Goal: Information Seeking & Learning: Learn about a topic

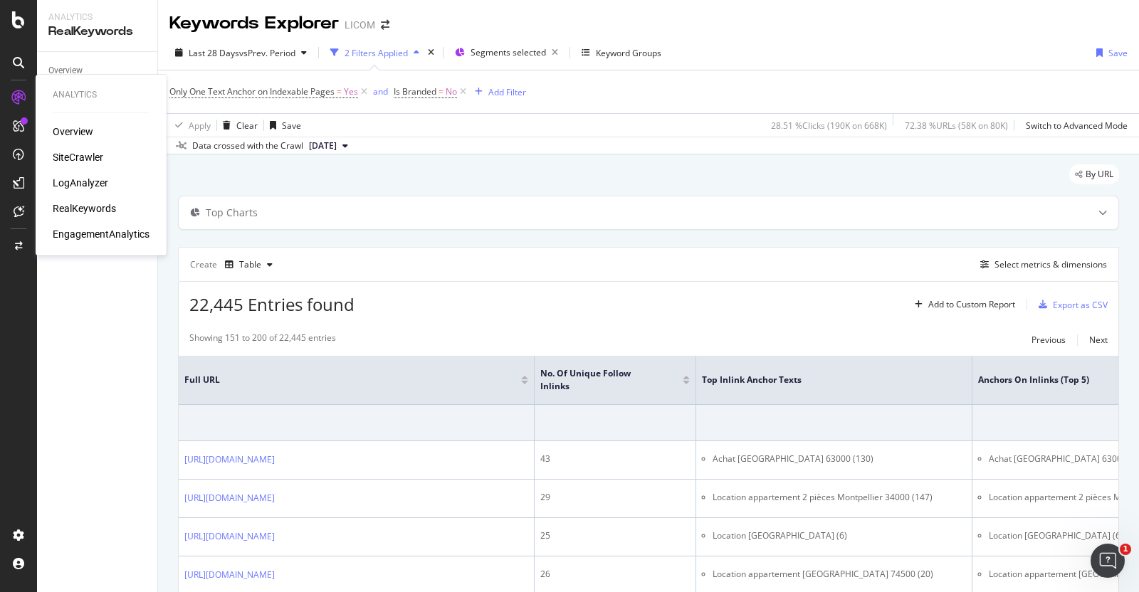
click at [79, 152] on div "SiteCrawler" at bounding box center [78, 157] width 51 height 14
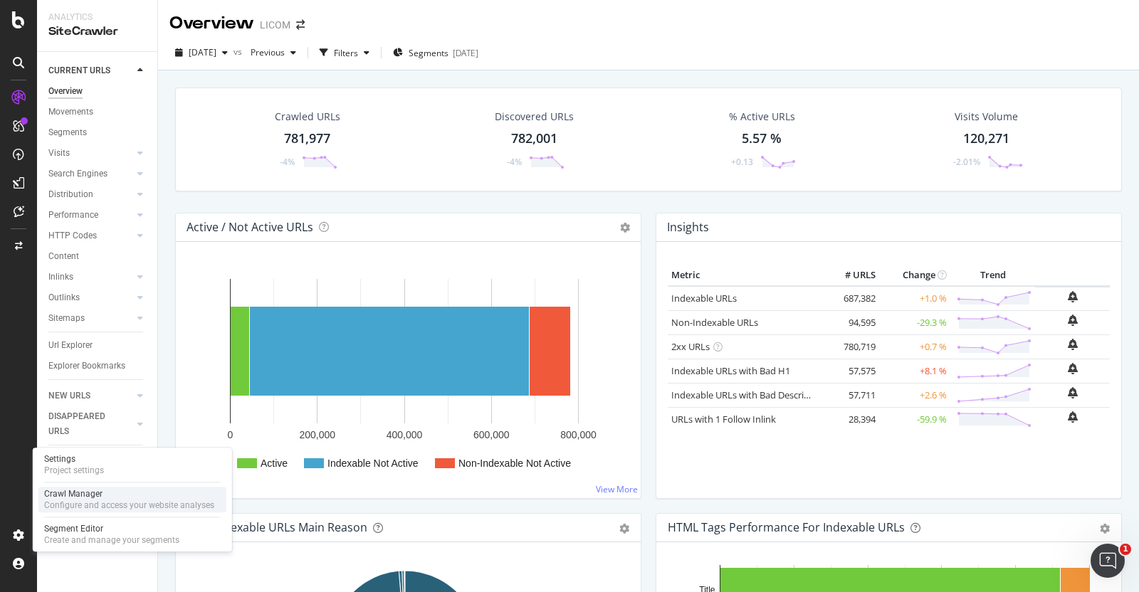
click at [88, 496] on div "Crawl Manager" at bounding box center [129, 493] width 170 height 11
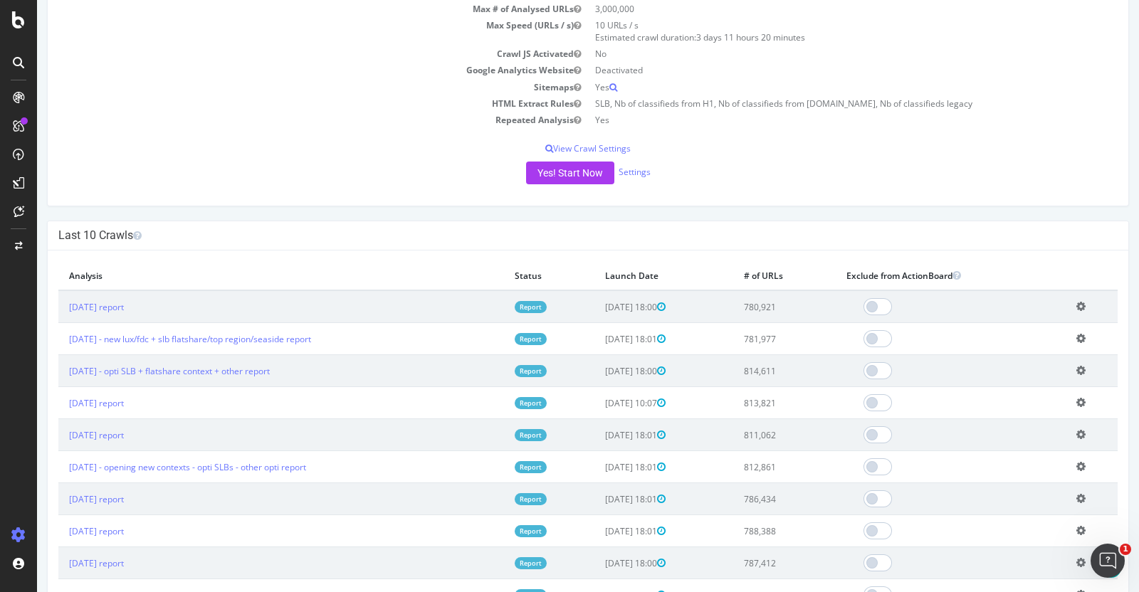
scroll to position [229, 0]
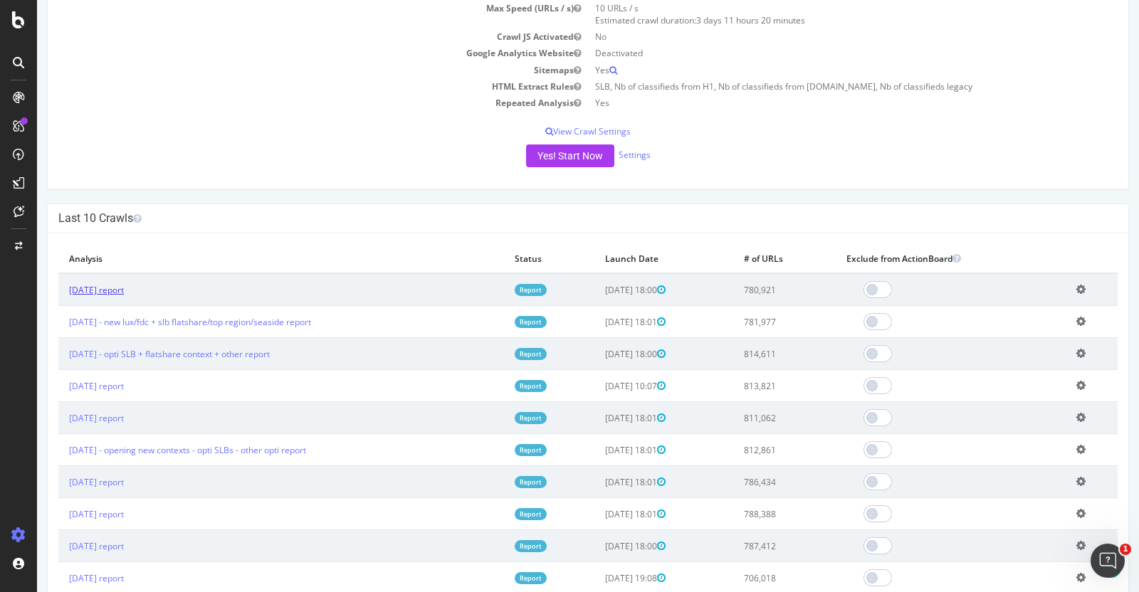
click at [88, 288] on link "[DATE] report" at bounding box center [96, 290] width 55 height 12
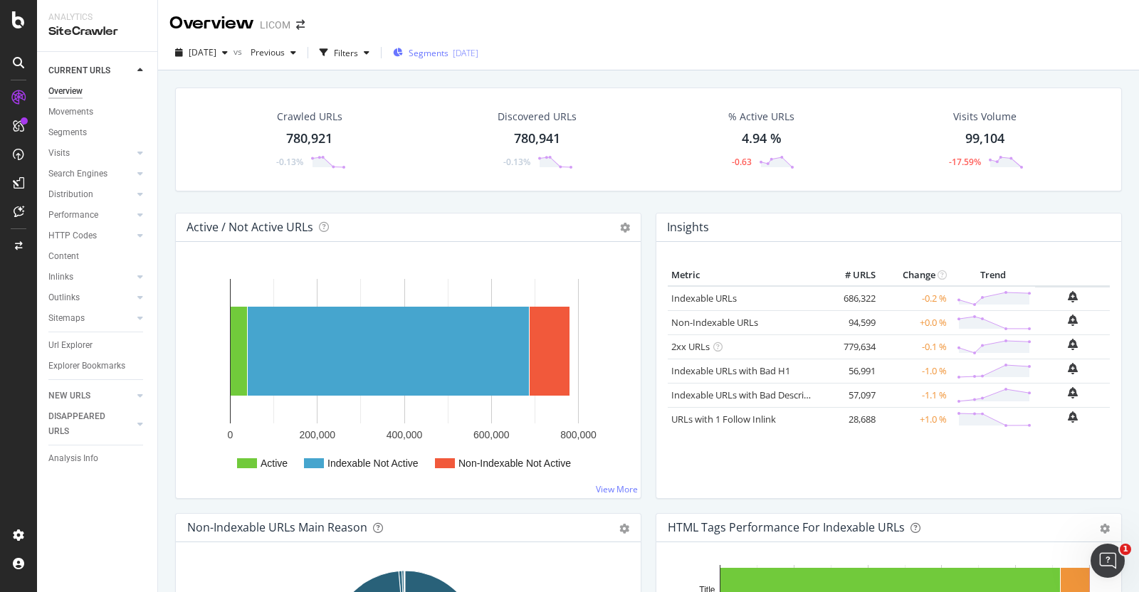
click at [447, 55] on span "Segments" at bounding box center [429, 53] width 40 height 12
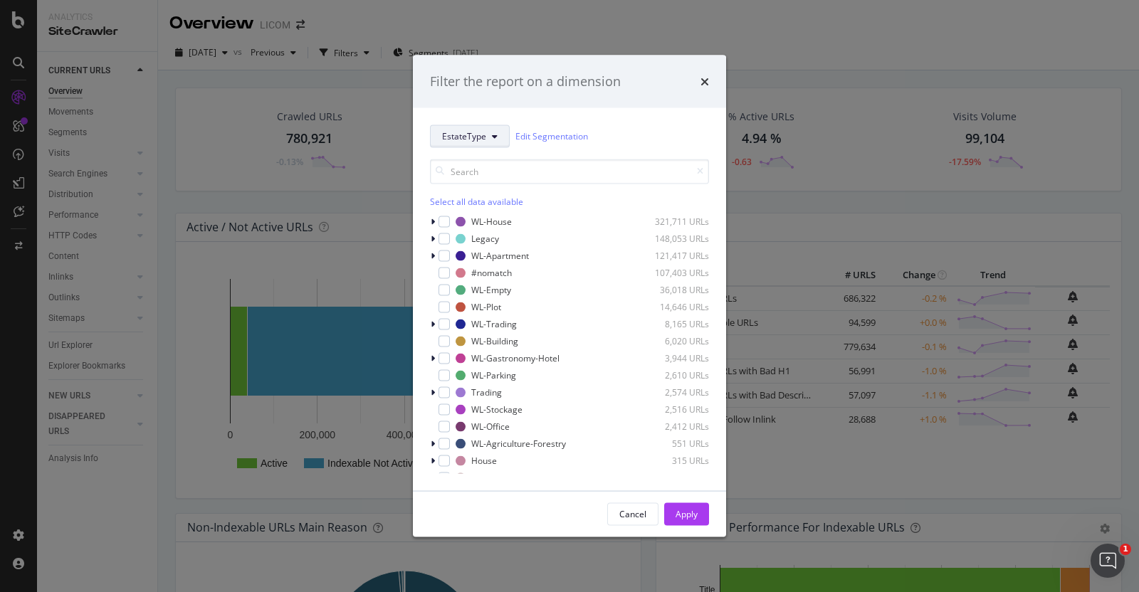
click at [464, 134] on span "EstateType" at bounding box center [464, 136] width 44 height 12
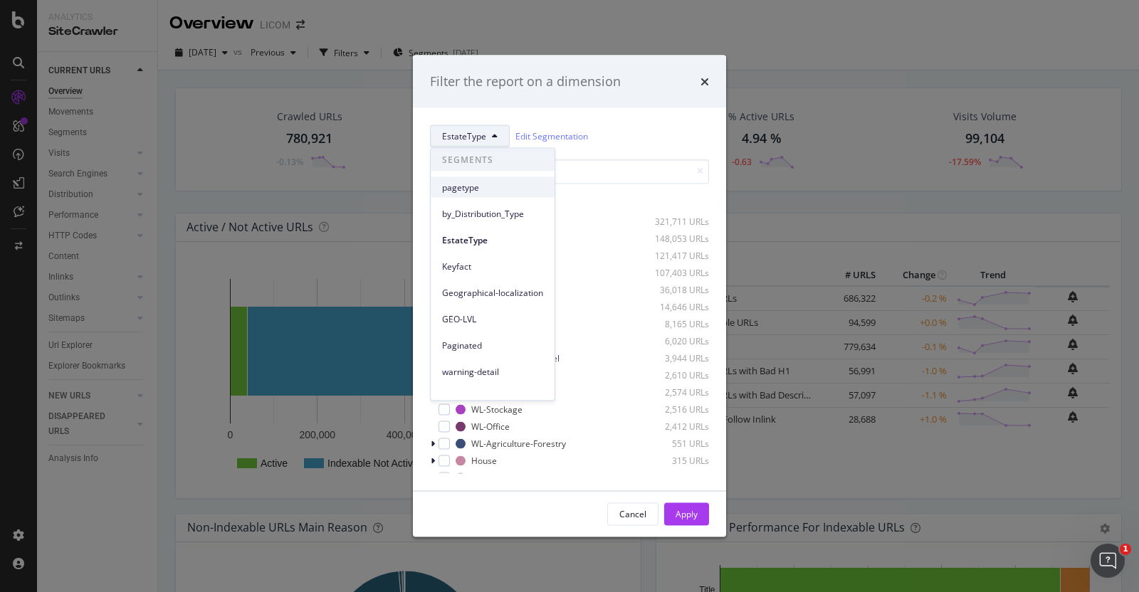
click at [493, 181] on span "pagetype" at bounding box center [492, 187] width 101 height 13
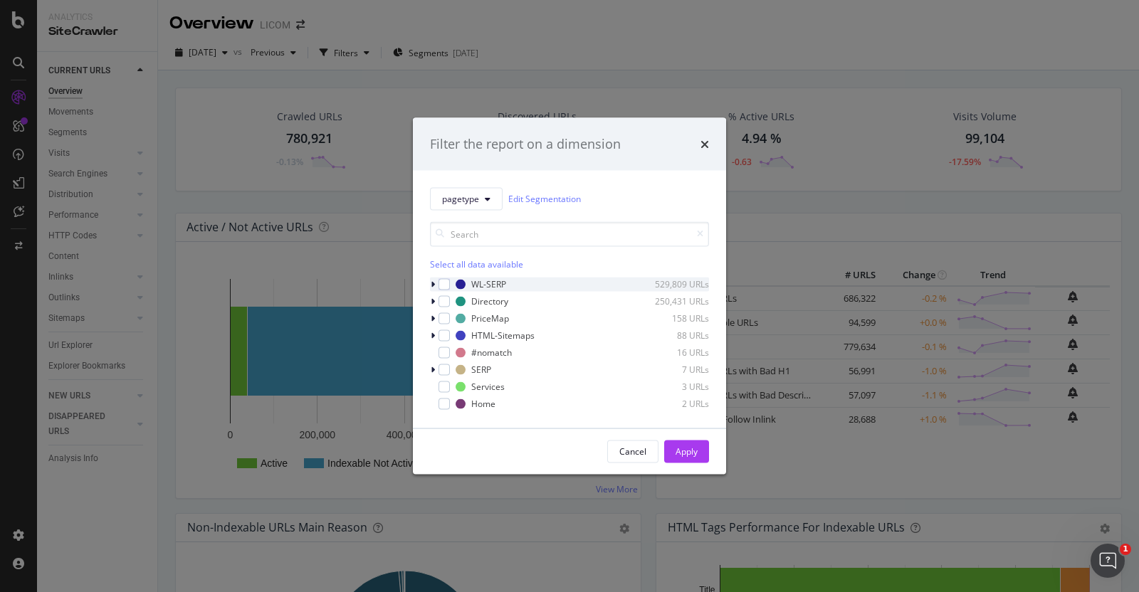
click at [433, 282] on icon "modal" at bounding box center [433, 284] width 4 height 9
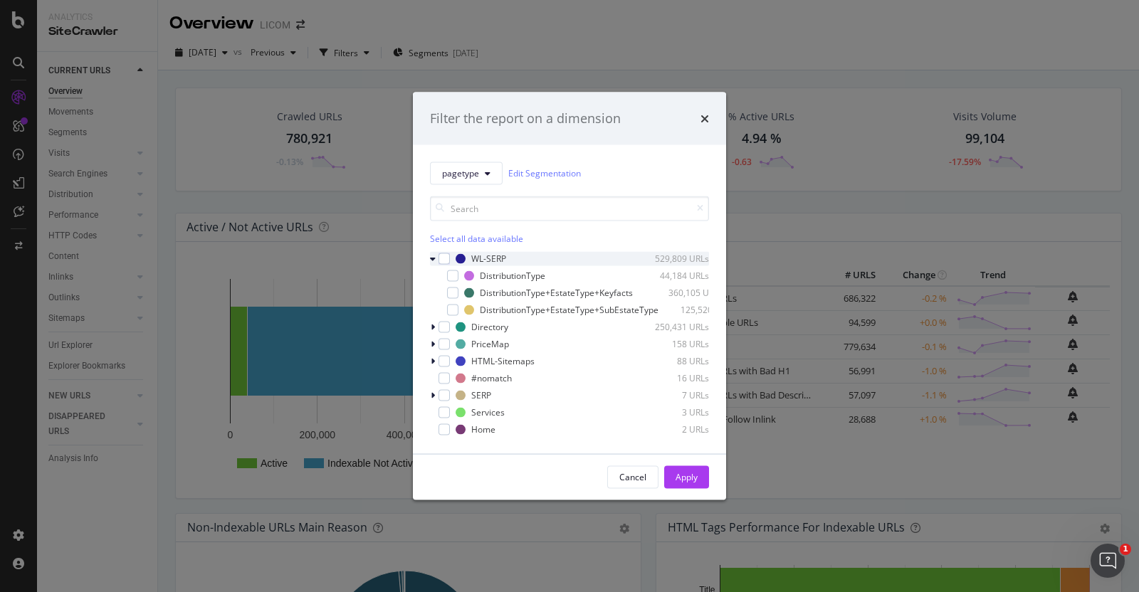
click at [431, 254] on icon "modal" at bounding box center [433, 258] width 6 height 9
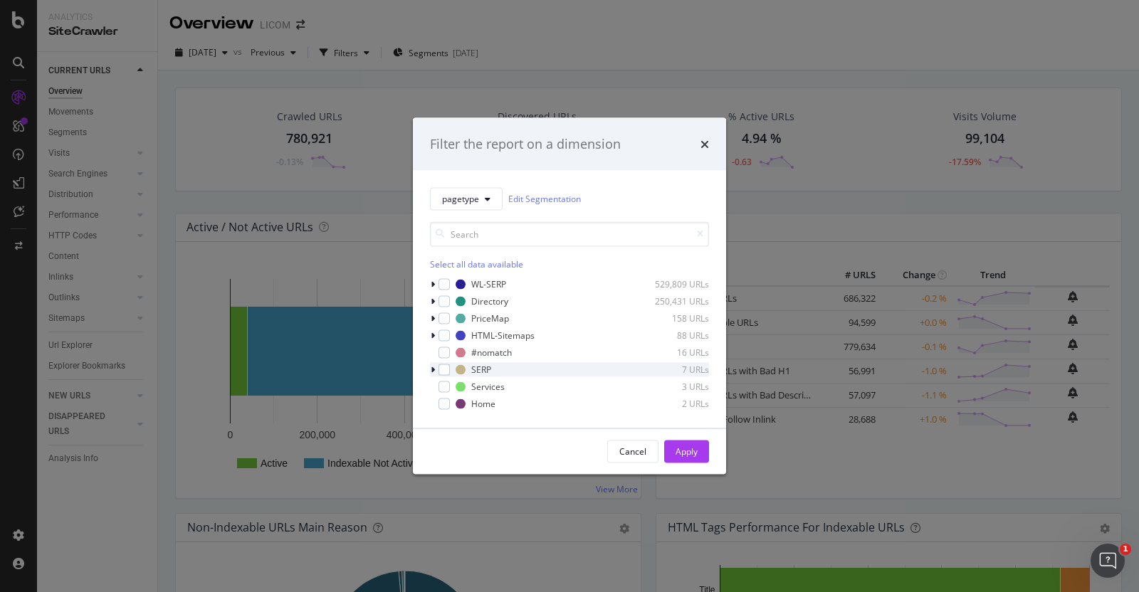
click at [434, 368] on icon "modal" at bounding box center [433, 369] width 4 height 9
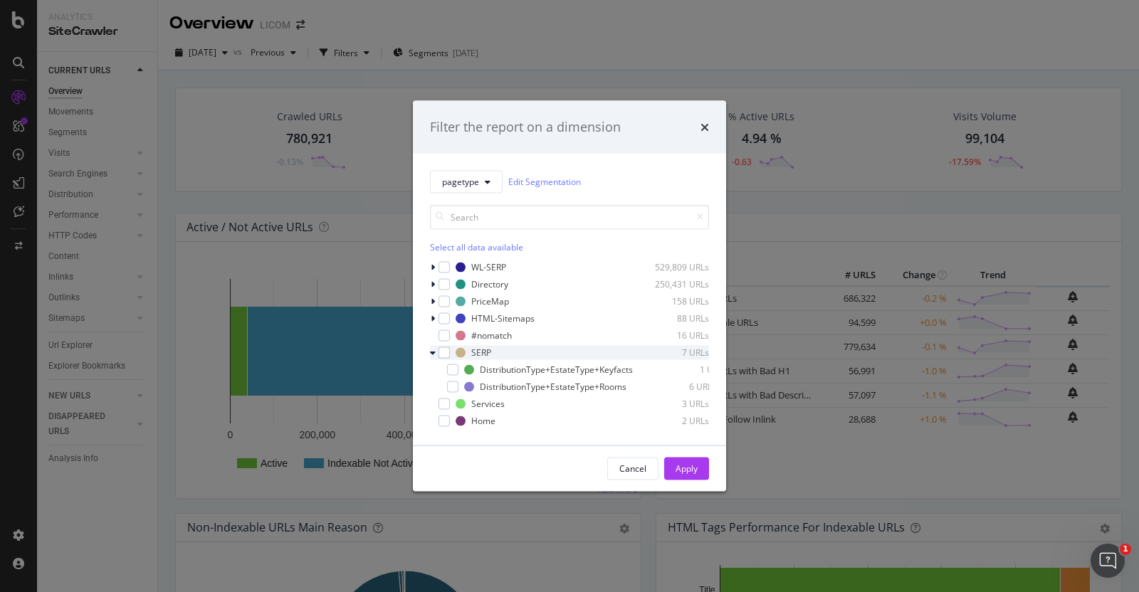
click at [432, 348] on icon "modal" at bounding box center [433, 352] width 6 height 9
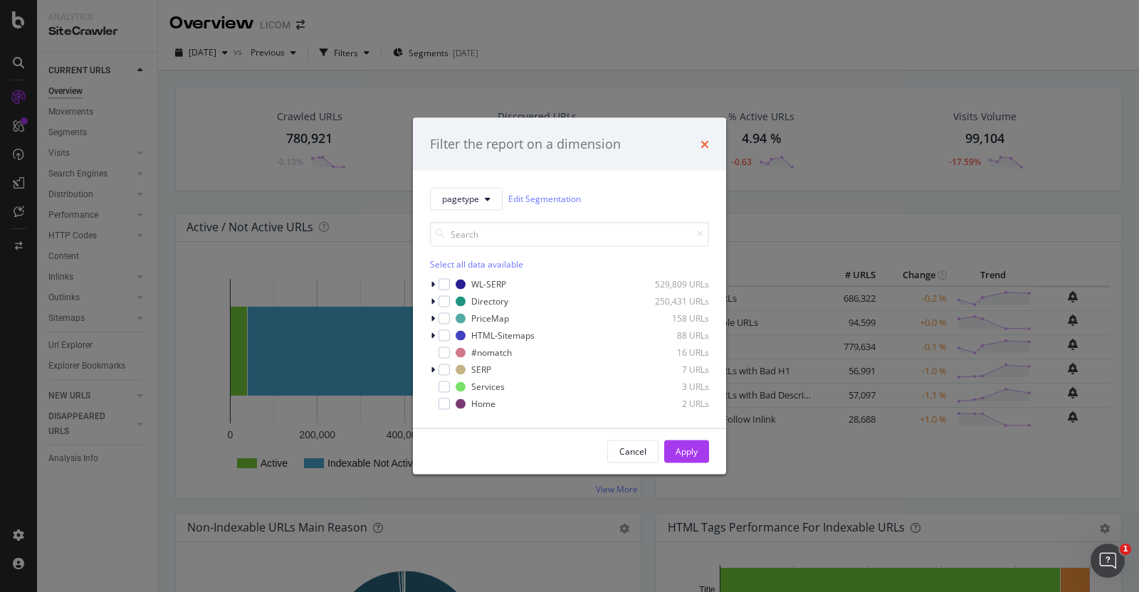
click at [707, 140] on icon "times" at bounding box center [705, 143] width 9 height 11
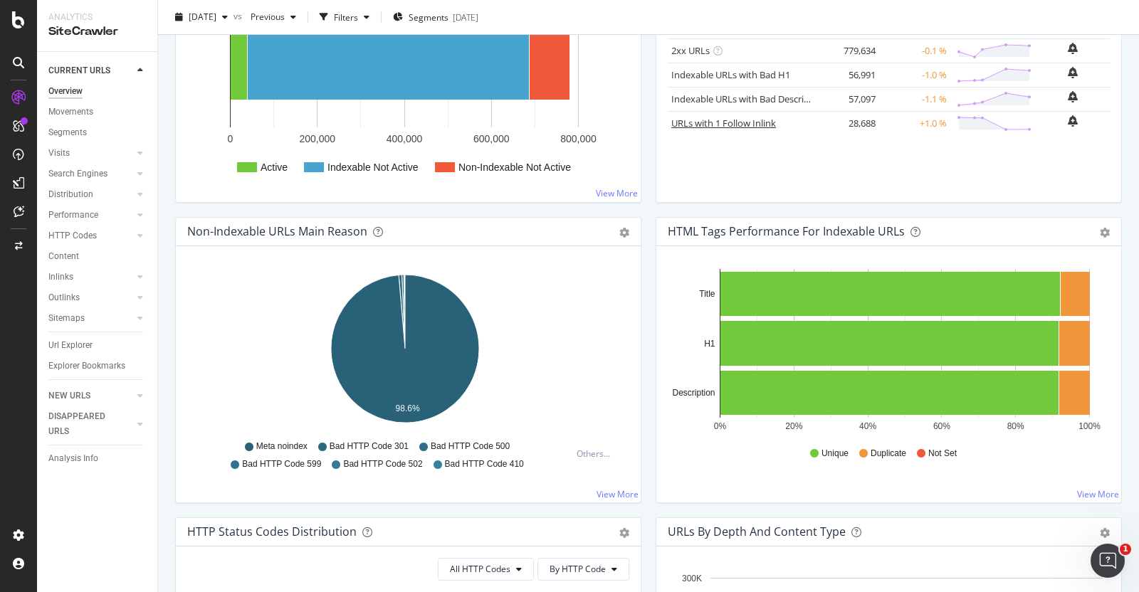
scroll to position [295, 0]
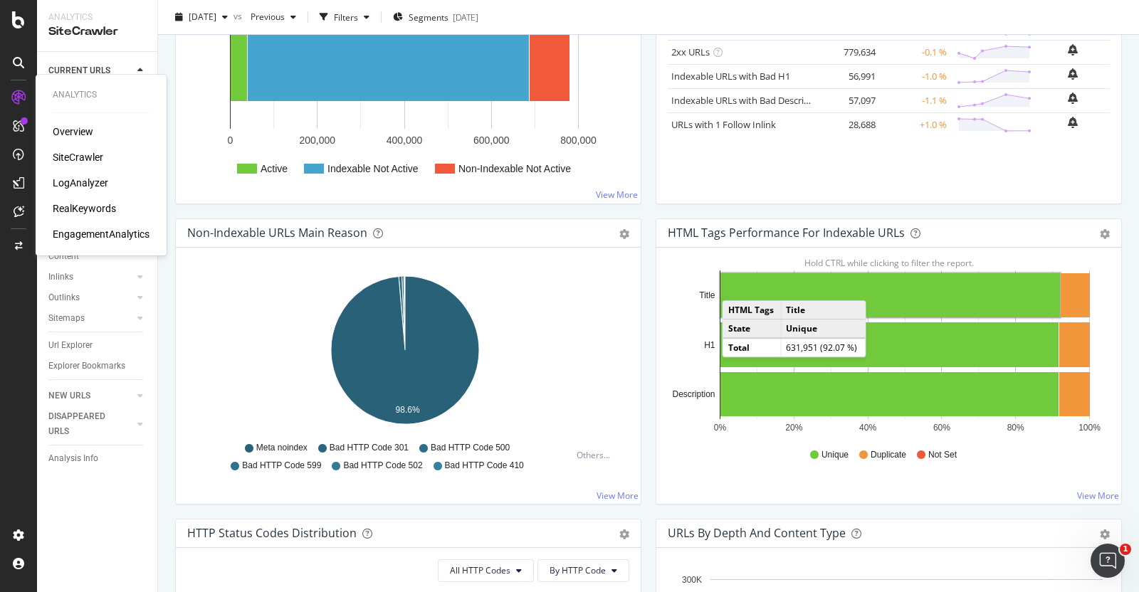
click at [78, 187] on div "LogAnalyzer" at bounding box center [81, 183] width 56 height 14
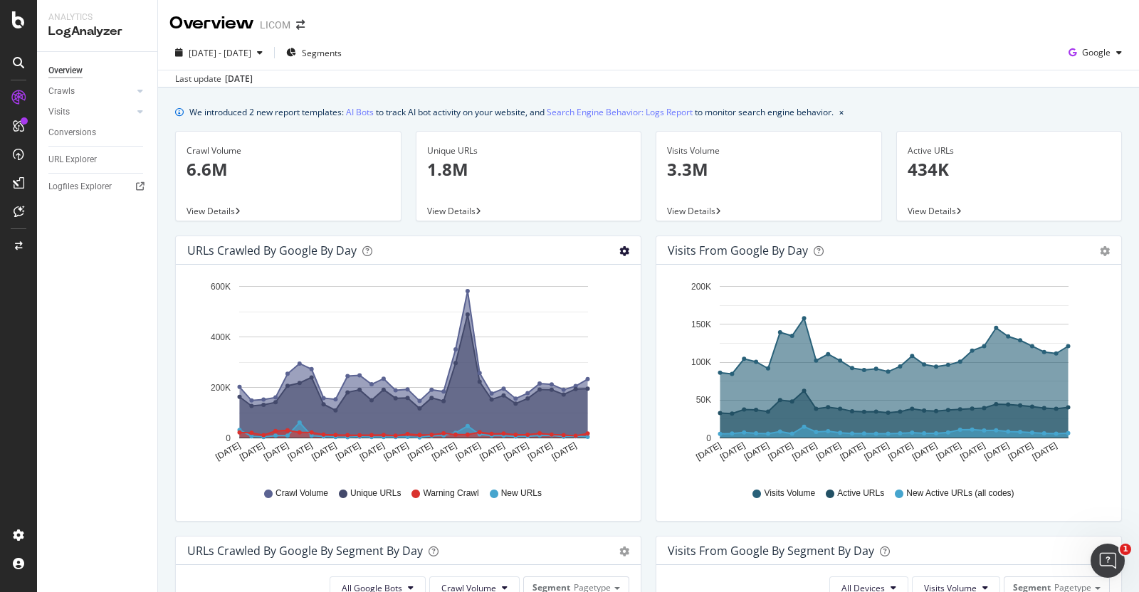
click at [619, 251] on icon "gear" at bounding box center [624, 251] width 10 height 10
click at [625, 445] on div "Hold CTRL while clicking to filter the report. Sep 05 2025 Sep 07 2025 Sep 09 2…" at bounding box center [408, 393] width 465 height 256
click at [627, 424] on div "Hold CTRL while clicking to filter the report. Sep 05 2025 Sep 07 2025 Sep 09 2…" at bounding box center [408, 393] width 465 height 256
click at [73, 86] on div "Crawls" at bounding box center [61, 91] width 26 height 15
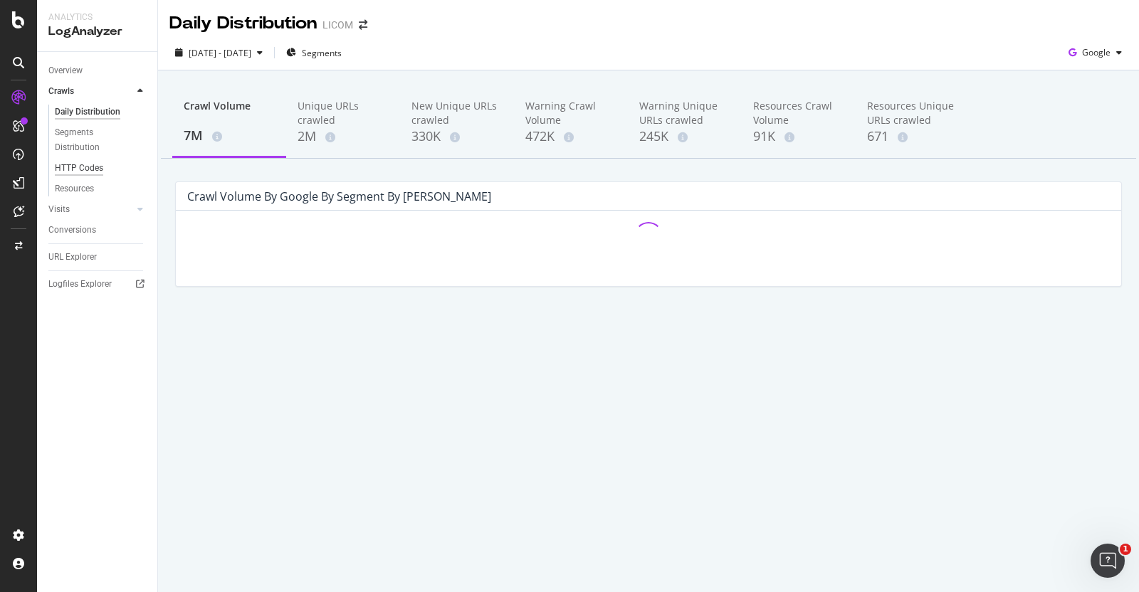
click at [68, 170] on div "HTTP Codes" at bounding box center [79, 168] width 48 height 15
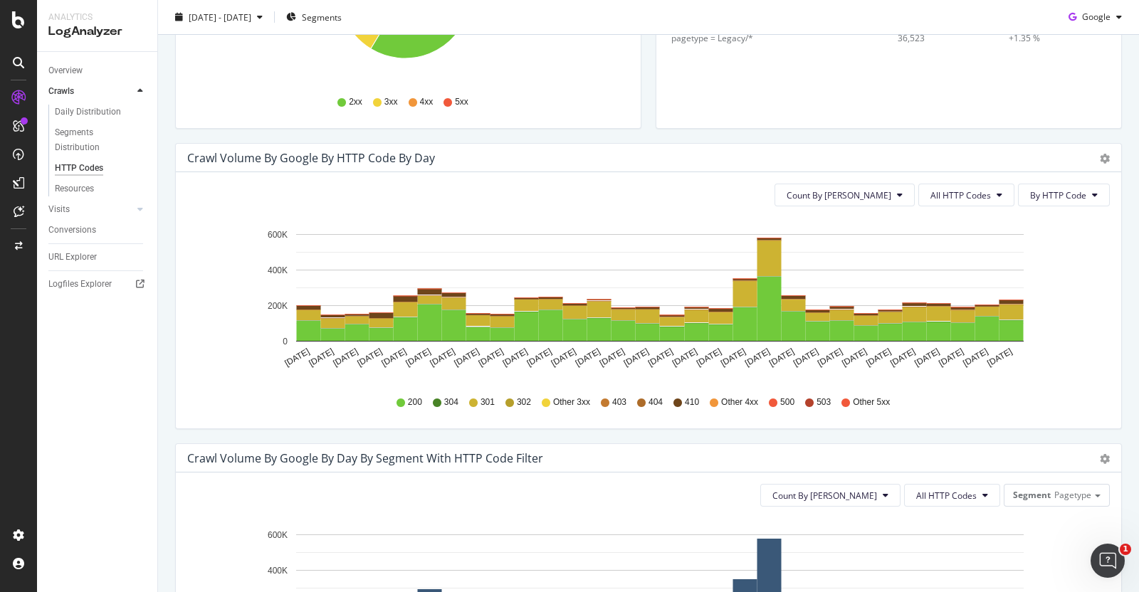
scroll to position [350, 0]
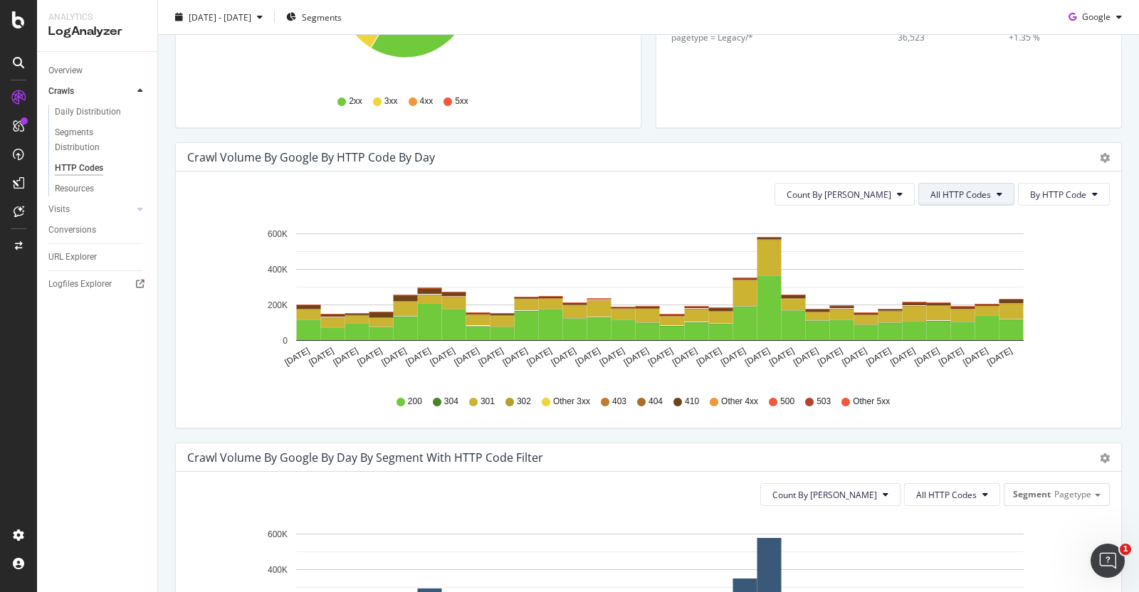
click at [958, 189] on span "All HTTP Codes" at bounding box center [961, 195] width 61 height 12
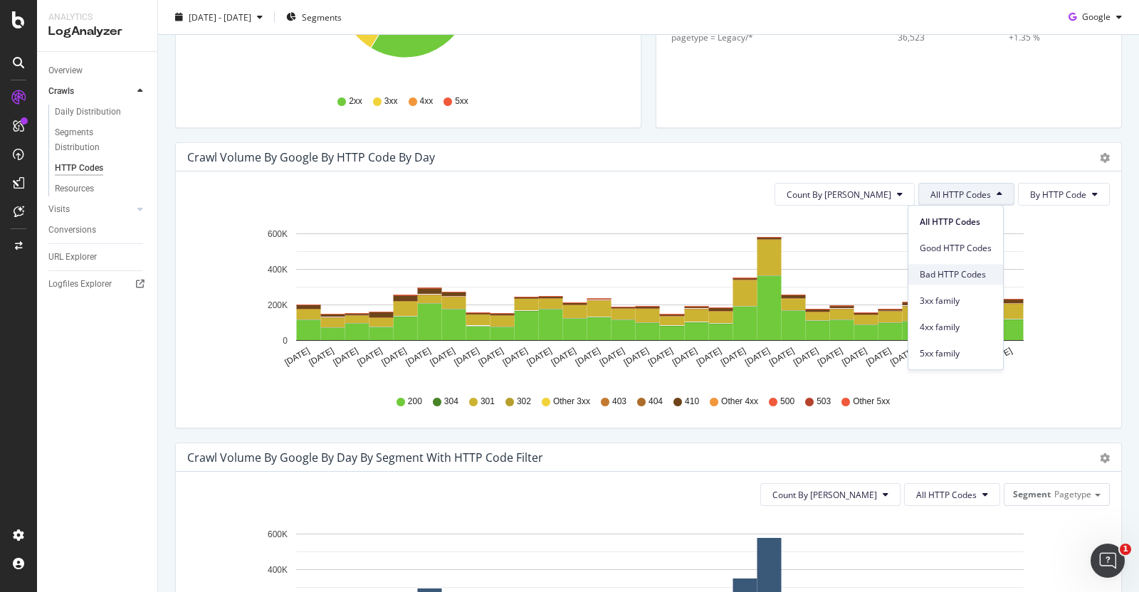
click at [936, 276] on span "Bad HTTP Codes" at bounding box center [956, 274] width 72 height 13
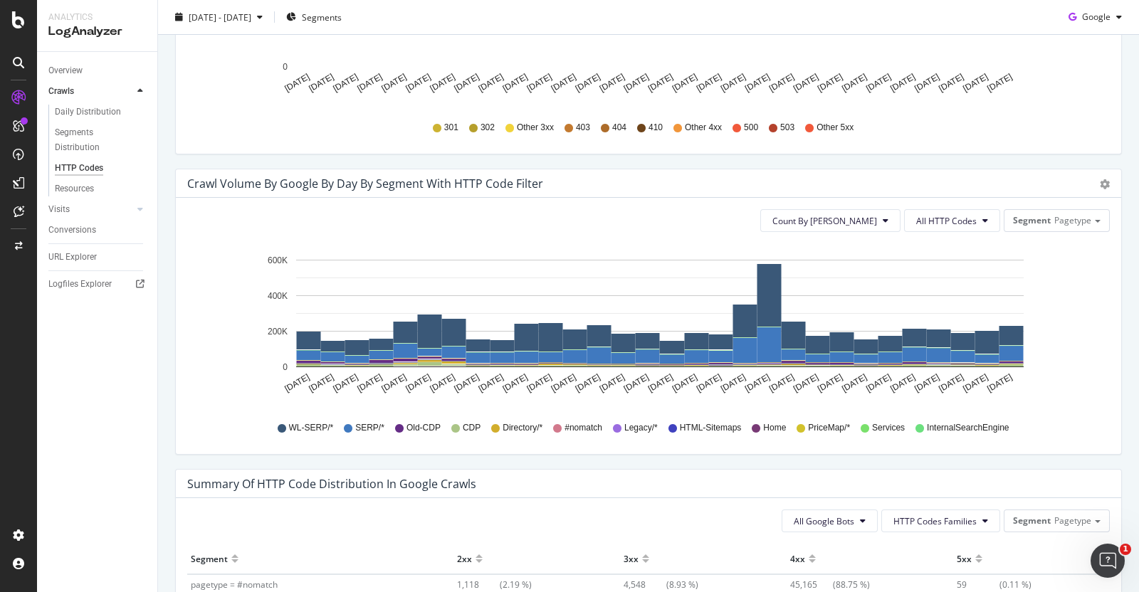
scroll to position [624, 0]
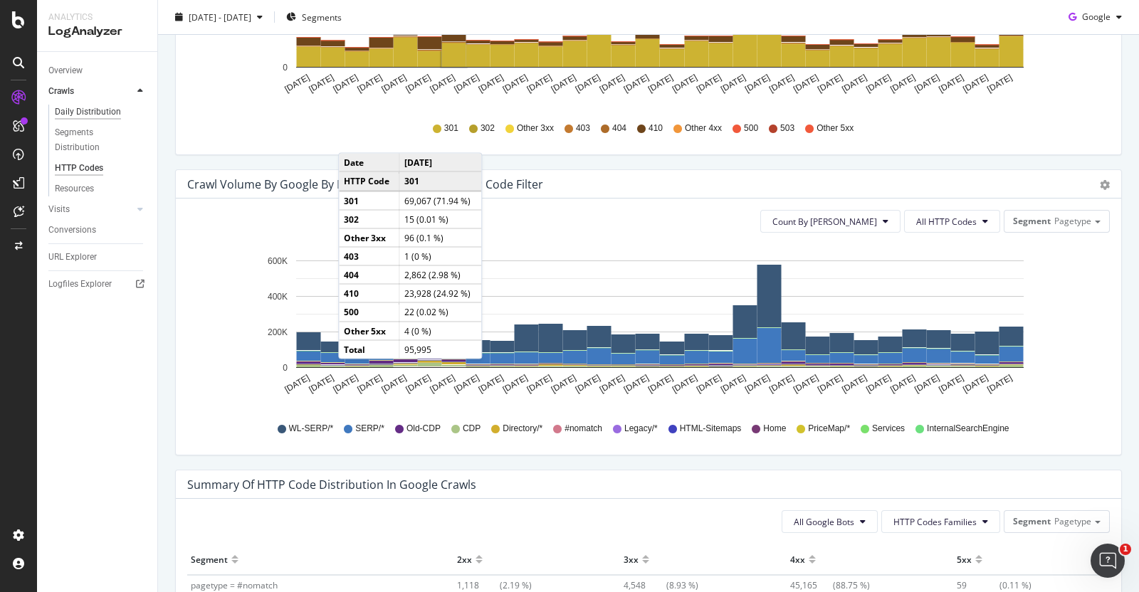
click at [104, 105] on div "Daily Distribution" at bounding box center [88, 112] width 66 height 15
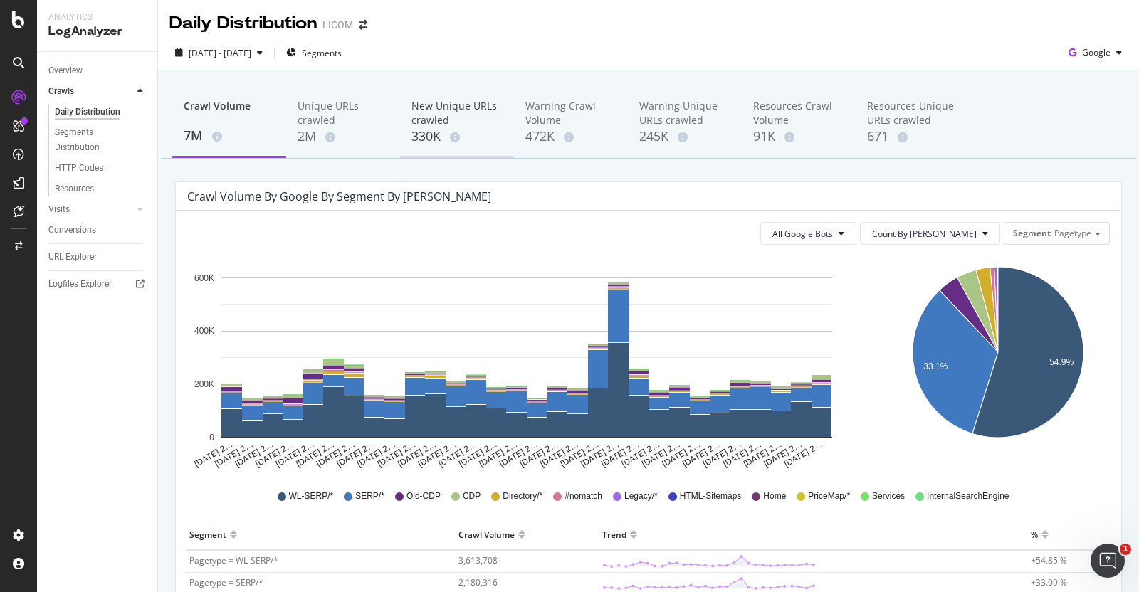
click at [440, 143] on div "330K" at bounding box center [457, 136] width 91 height 19
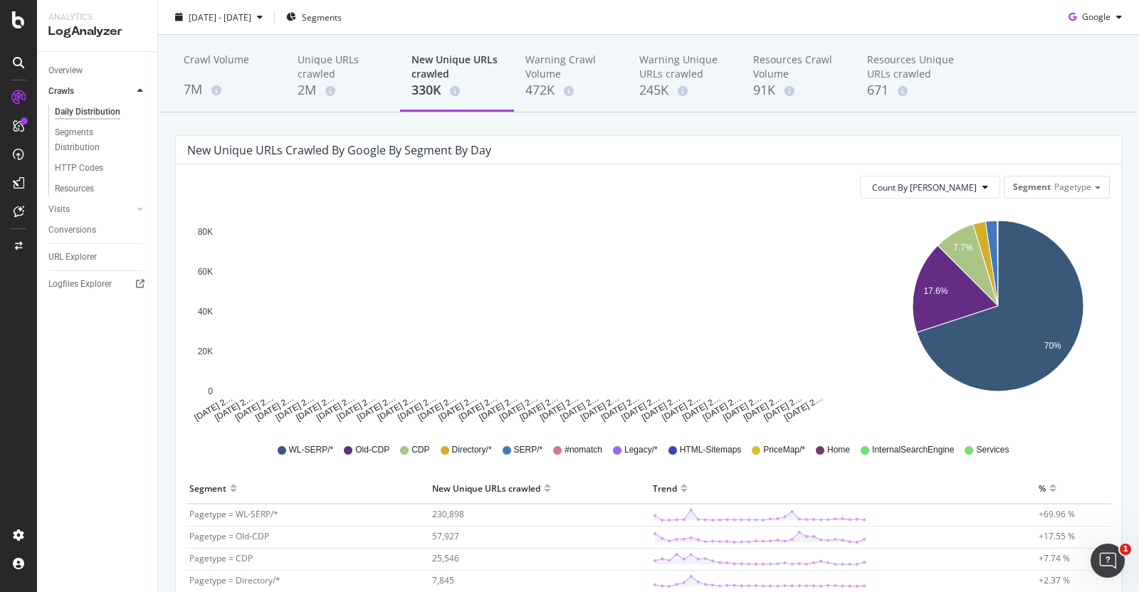
scroll to position [47, 0]
